Goal: Understand site structure: Understand site structure

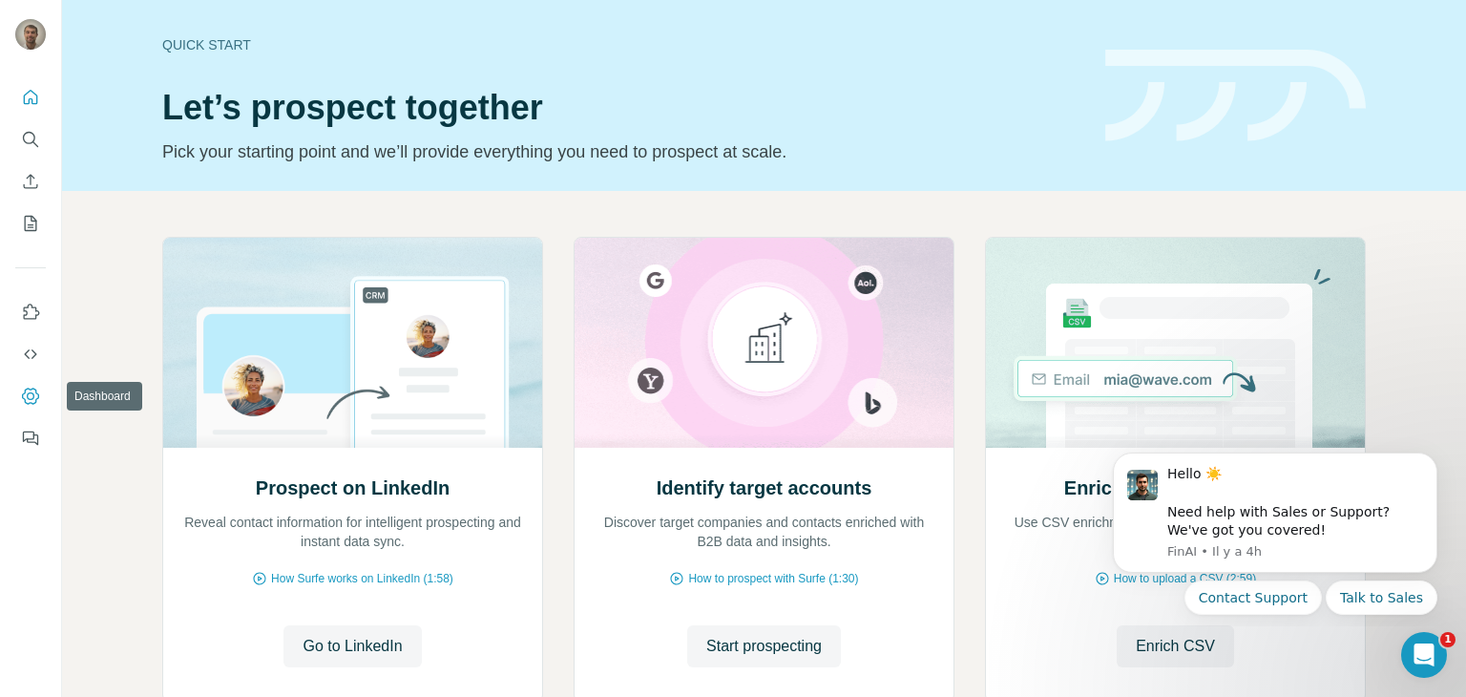
click at [26, 397] on icon "Dashboard" at bounding box center [30, 396] width 19 height 19
click at [19, 390] on button "Dashboard" at bounding box center [30, 396] width 31 height 34
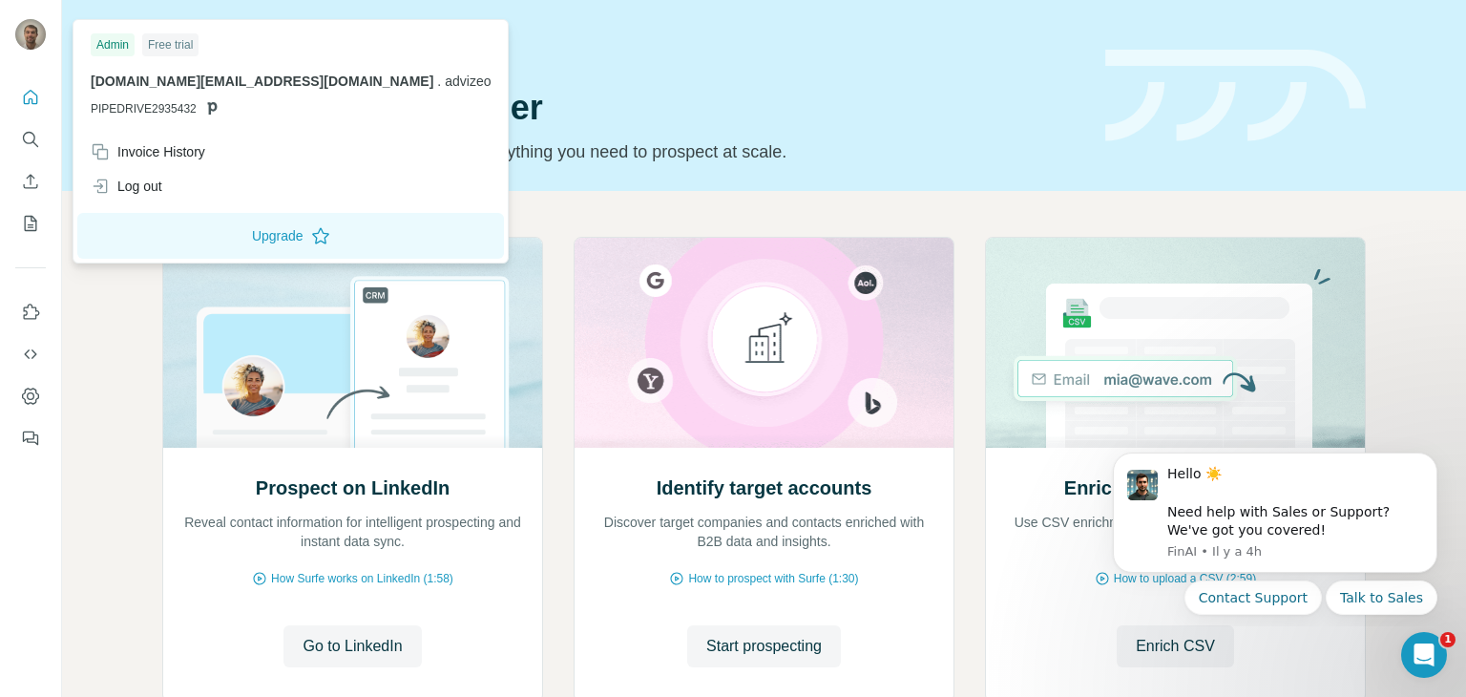
click at [27, 30] on img at bounding box center [30, 34] width 31 height 31
click at [690, 28] on div "Quick start Let’s prospect together Pick your starting point and we’ll provide …" at bounding box center [622, 95] width 920 height 139
